Goal: Check status

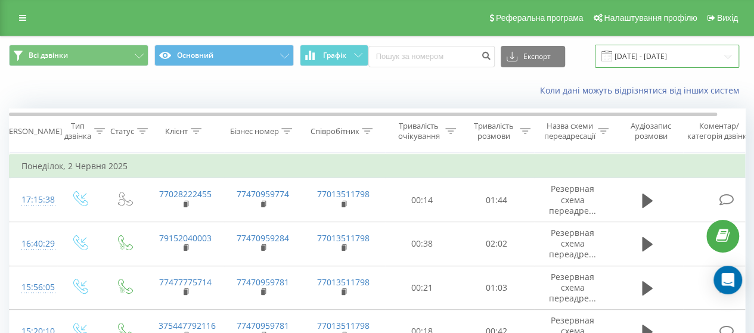
click at [656, 54] on input "[DATE] - [DATE]" at bounding box center [667, 56] width 144 height 23
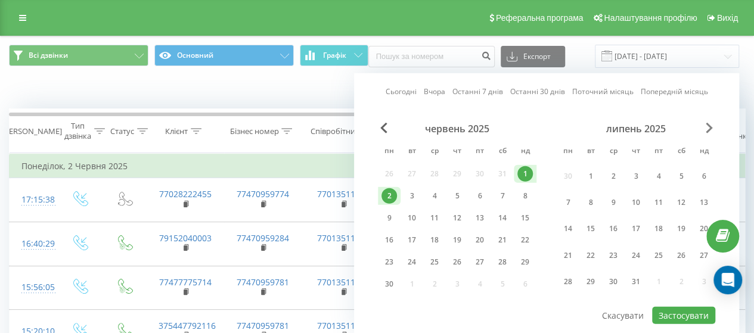
click at [707, 123] on span "Next Month" at bounding box center [709, 128] width 7 height 11
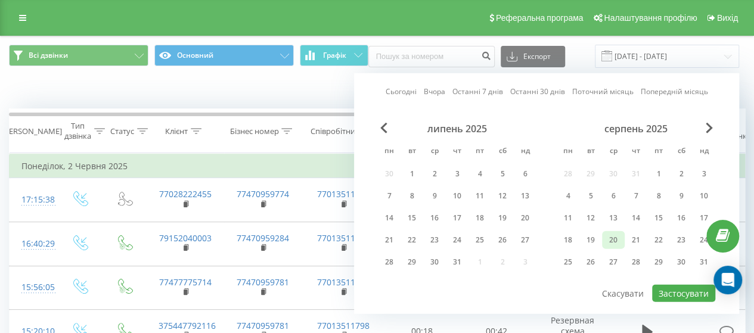
click at [616, 236] on div "20" at bounding box center [614, 241] width 16 height 16
click at [641, 238] on div "21" at bounding box center [637, 241] width 16 height 16
click at [673, 289] on button "Застосувати" at bounding box center [683, 293] width 63 height 17
type input "[DATE] - [DATE]"
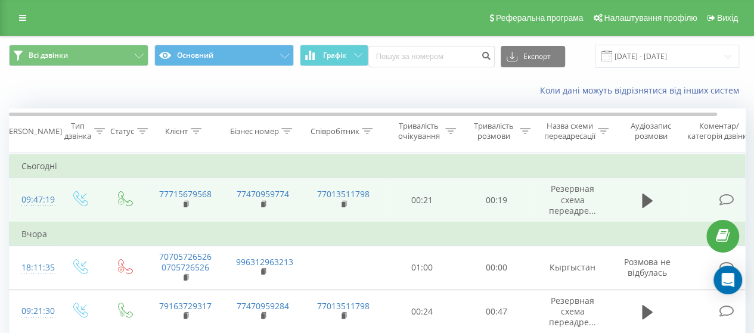
scroll to position [132, 0]
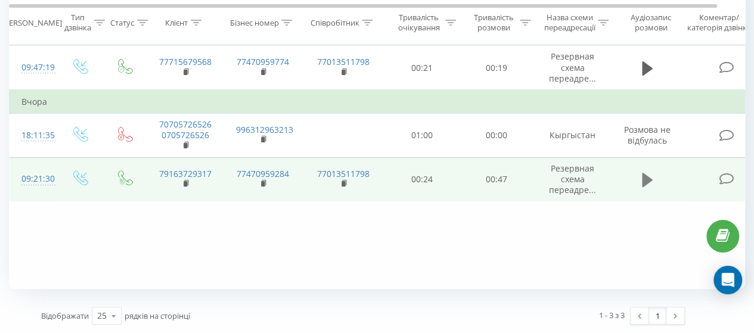
click at [646, 177] on icon at bounding box center [647, 180] width 11 height 14
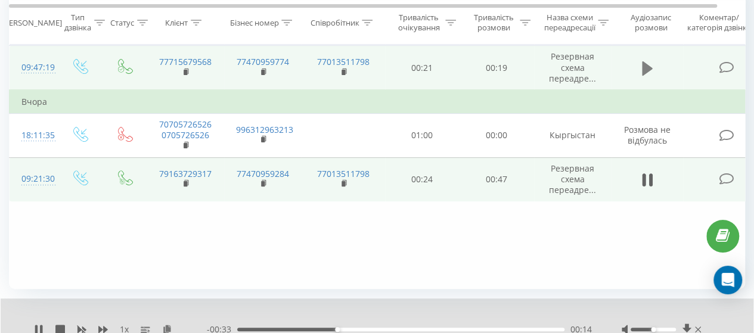
click at [643, 68] on icon at bounding box center [647, 68] width 11 height 14
click at [286, 261] on div "Фільтрувати за умовою Дорівнює Введіть значення Скасувати OK Фільтрувати за умо…" at bounding box center [377, 155] width 737 height 268
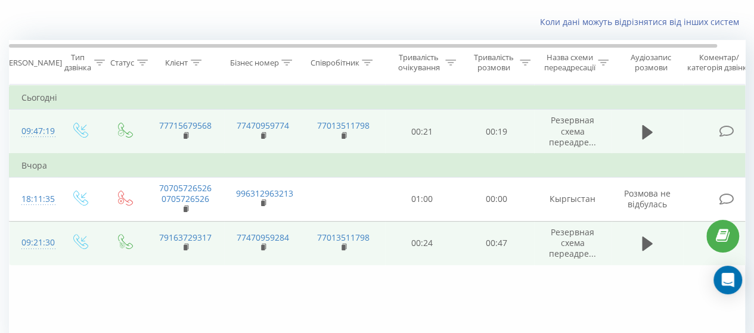
scroll to position [0, 0]
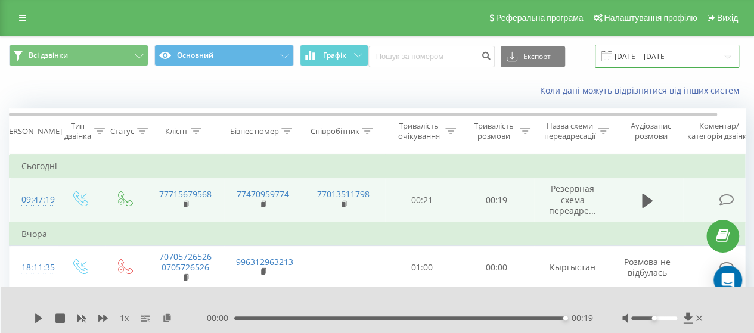
click at [661, 52] on input "[DATE] - [DATE]" at bounding box center [667, 56] width 144 height 23
click at [287, 88] on div "Коли дані можуть відрізнятися вiд інших систем" at bounding box center [518, 91] width 471 height 12
